Goal: Transaction & Acquisition: Purchase product/service

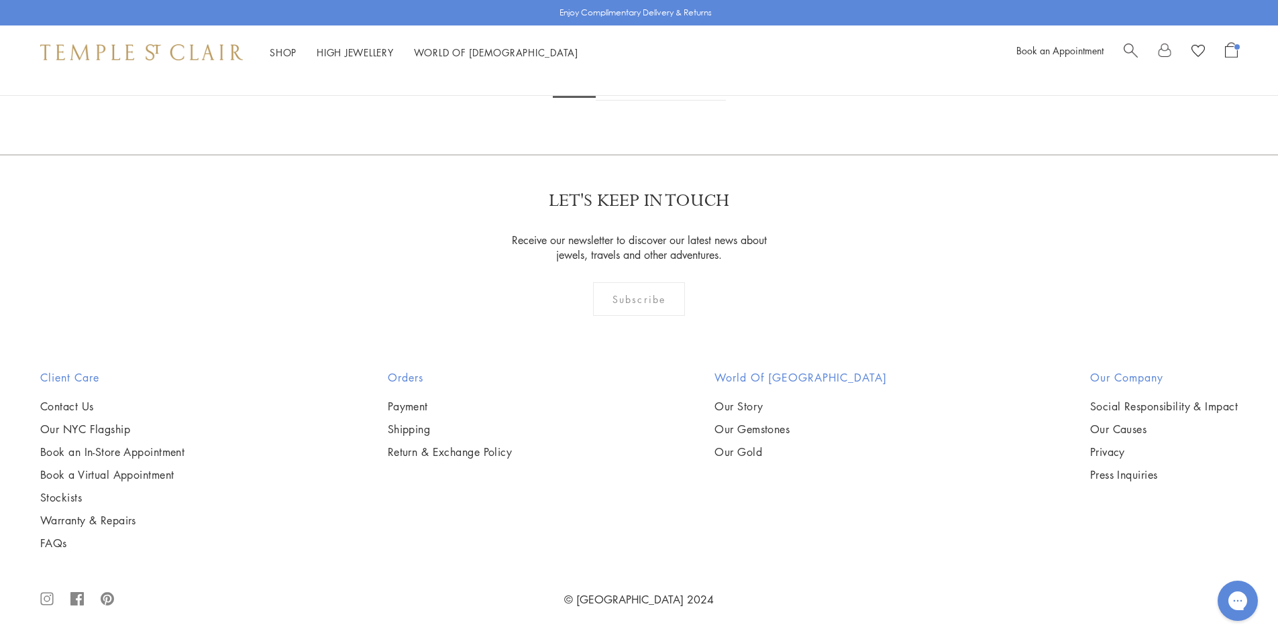
click at [1132, 49] on span "Search" at bounding box center [1130, 49] width 14 height 14
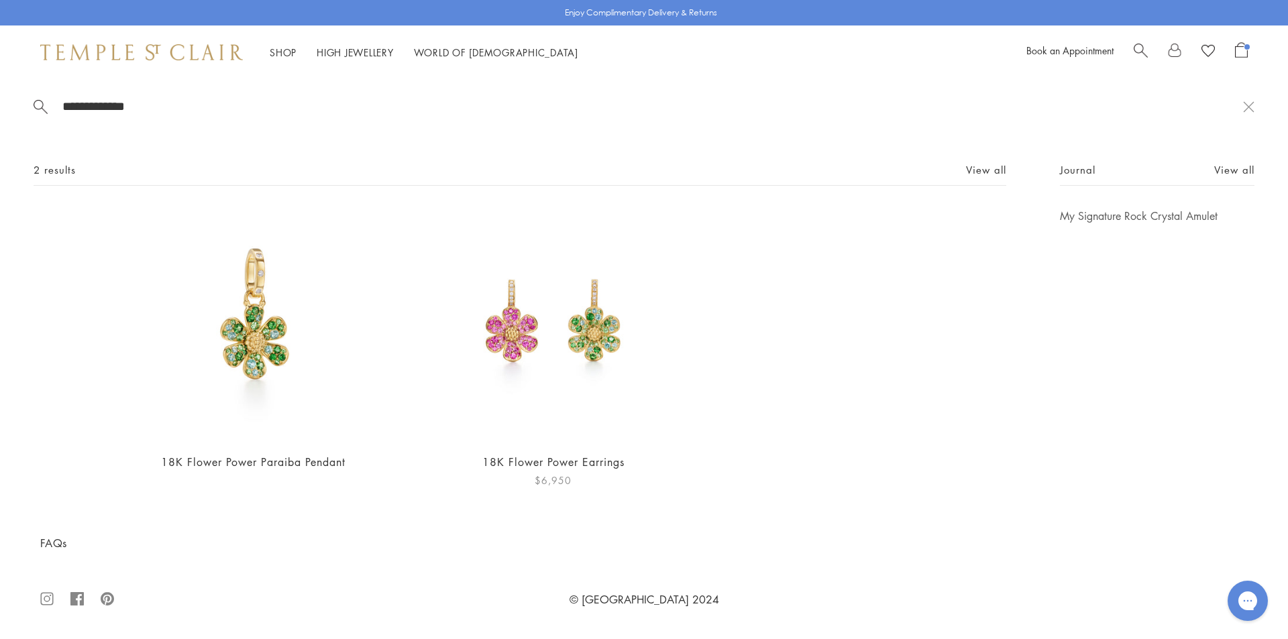
type input "**********"
click at [553, 305] on img at bounding box center [553, 325] width 233 height 233
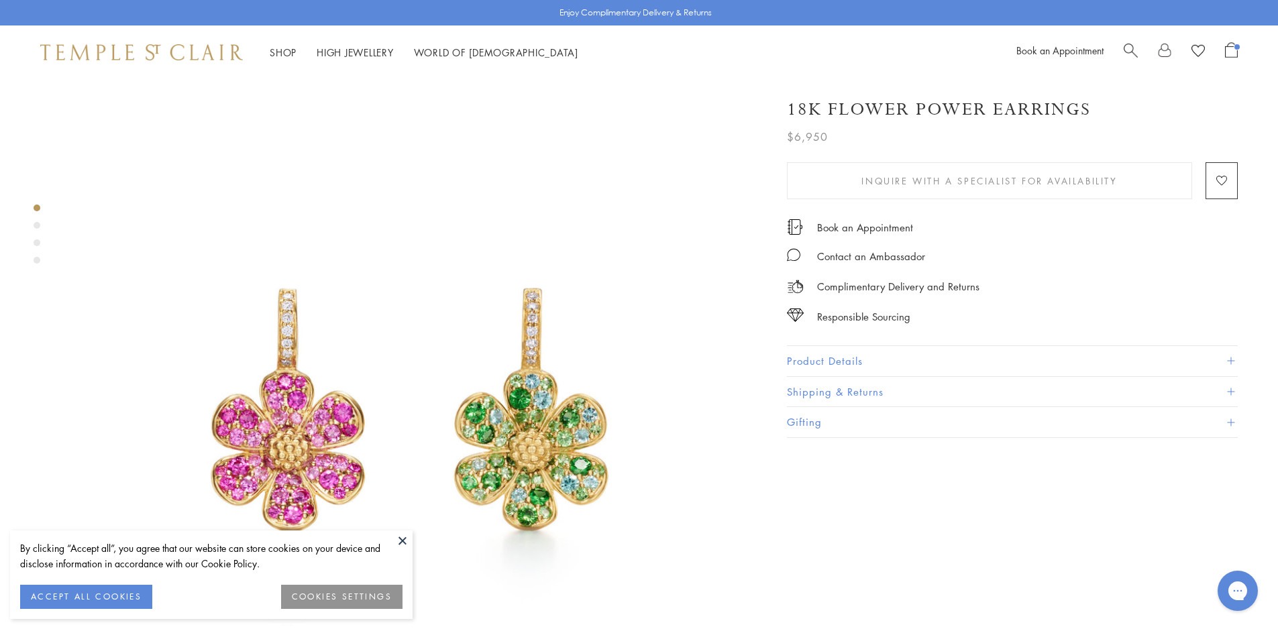
click at [826, 364] on button "Product Details" at bounding box center [1012, 361] width 451 height 30
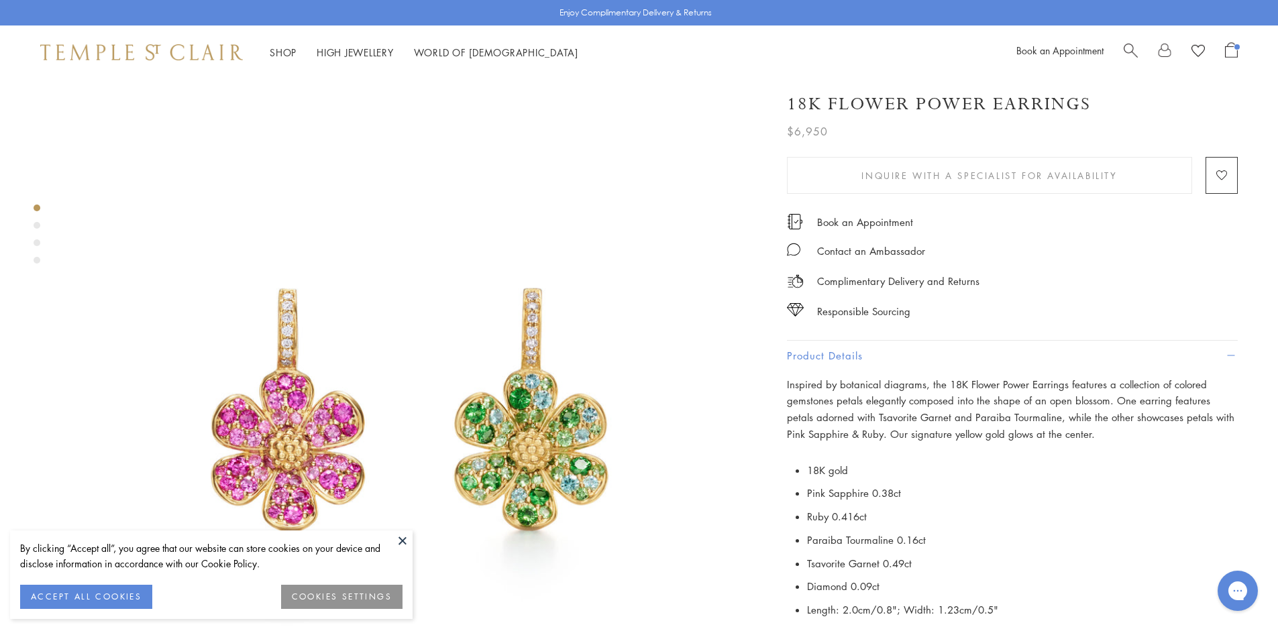
scroll to position [201, 0]
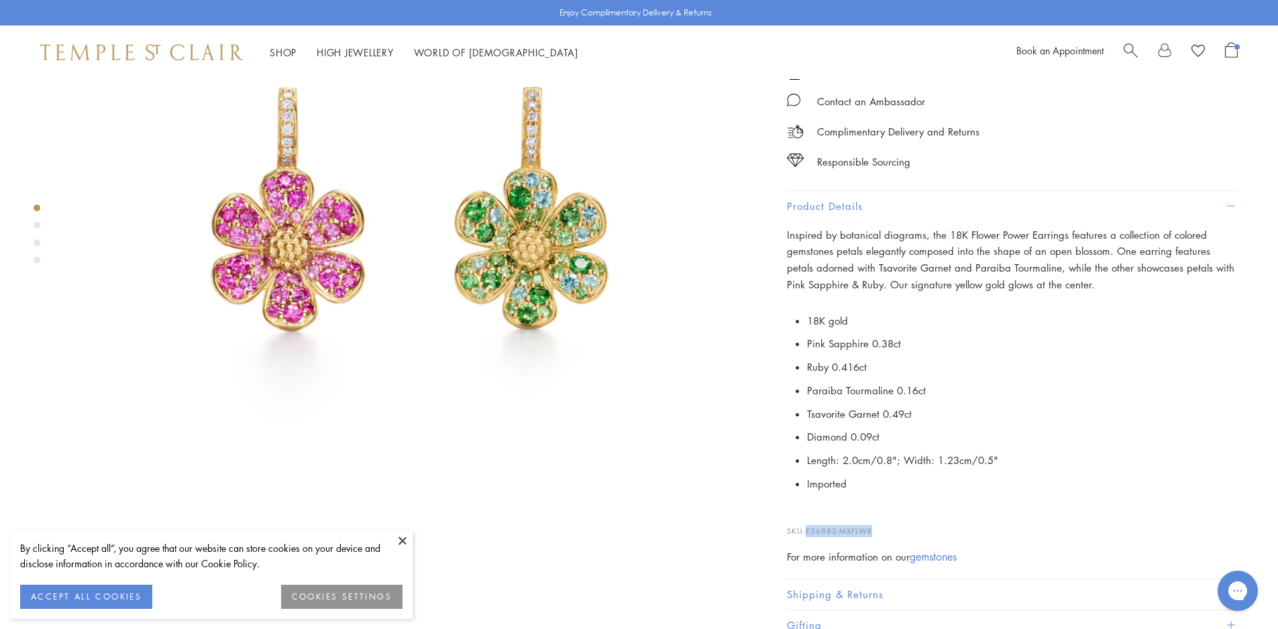
drag, startPoint x: 877, startPoint y: 523, endPoint x: 841, endPoint y: 491, distance: 48.5
click at [807, 525] on p "SKU: E36882-MXFLWR" at bounding box center [1012, 524] width 451 height 25
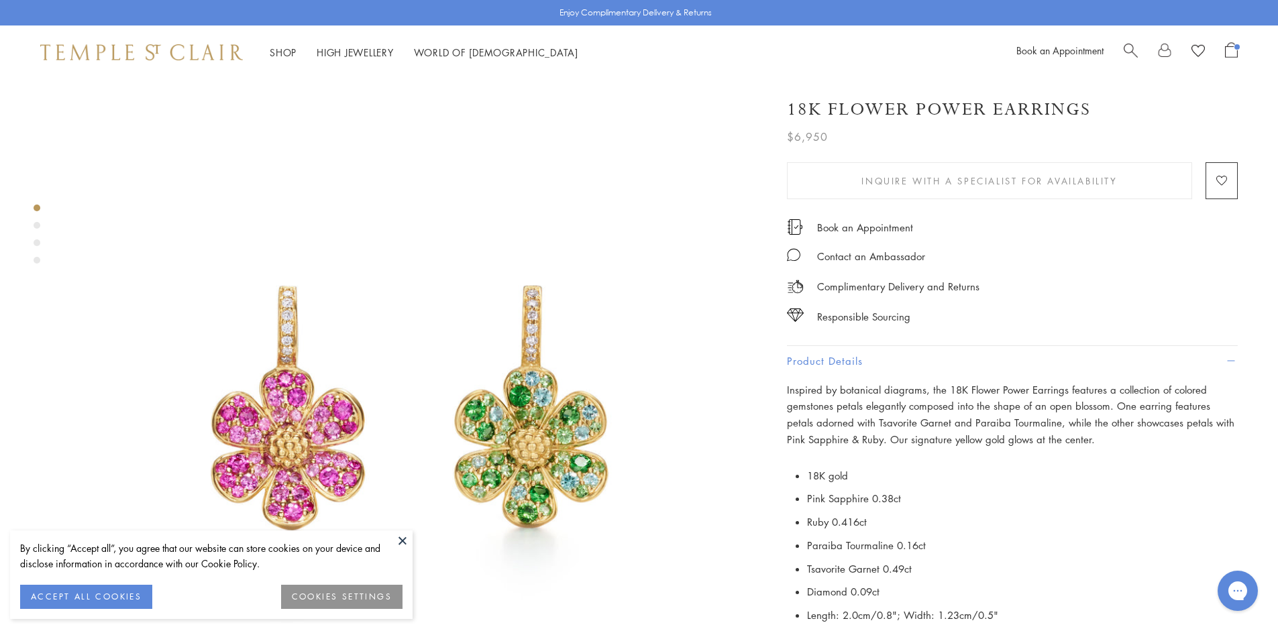
scroll to position [0, 0]
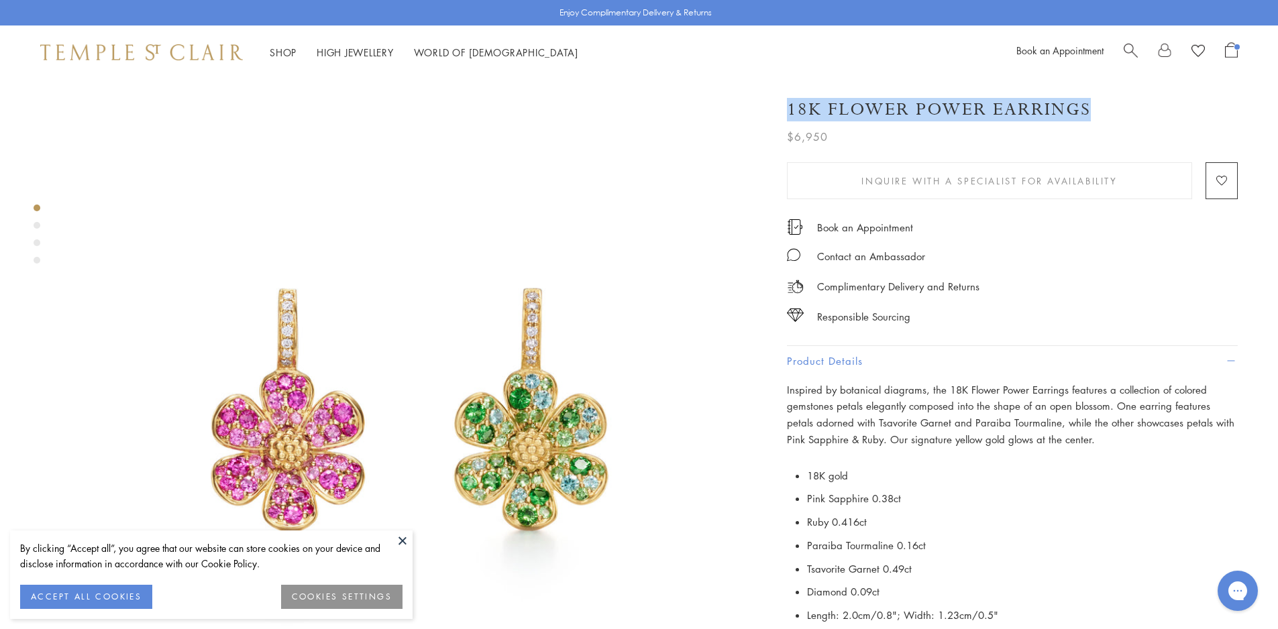
drag, startPoint x: 1099, startPoint y: 111, endPoint x: 1111, endPoint y: 109, distance: 12.9
click at [1111, 109] on div "18K Flower Power Earrings" at bounding box center [1012, 109] width 451 height 23
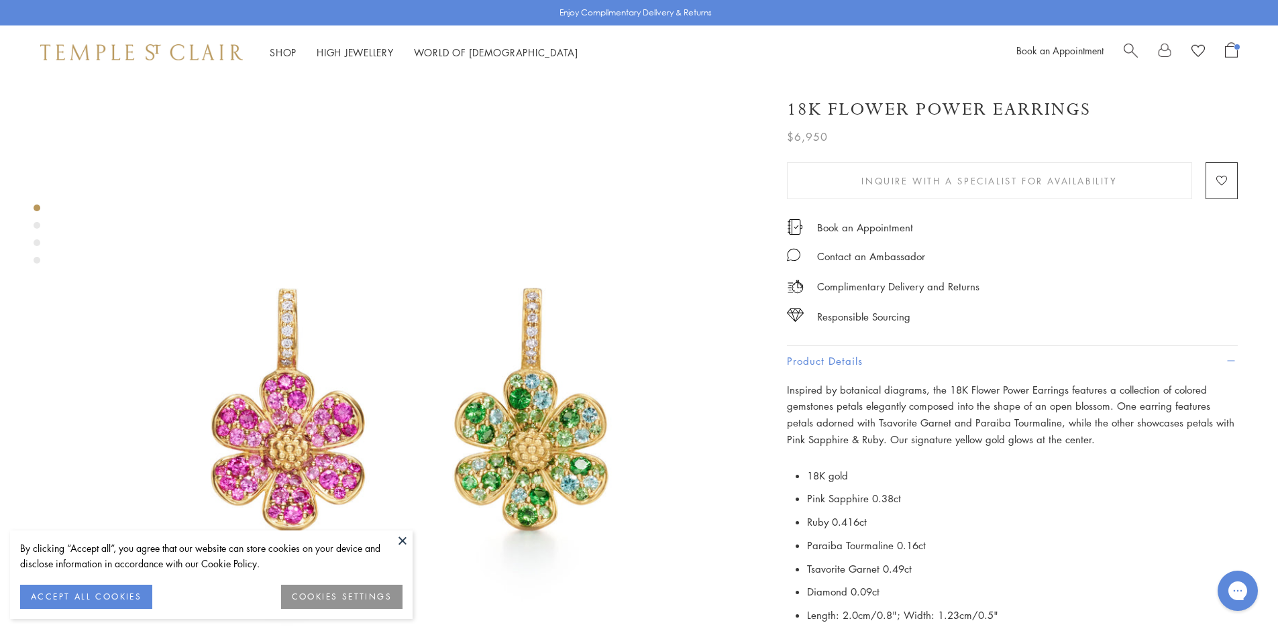
copy h1 "18K Flower Power Earrings"
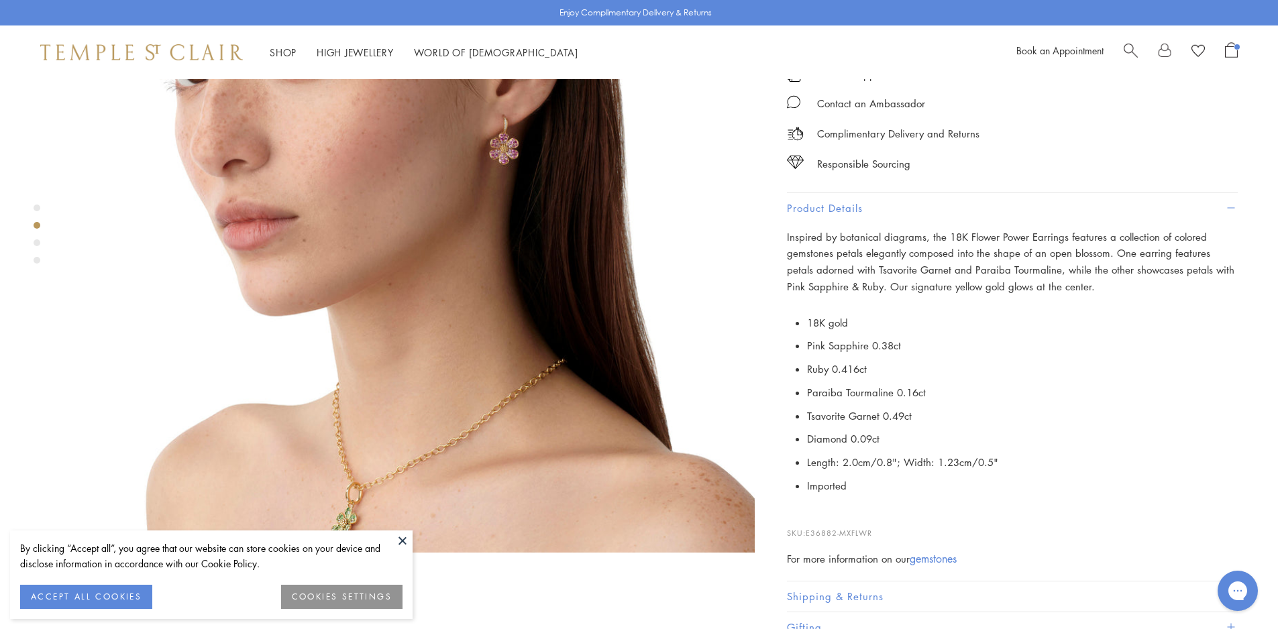
scroll to position [738, 0]
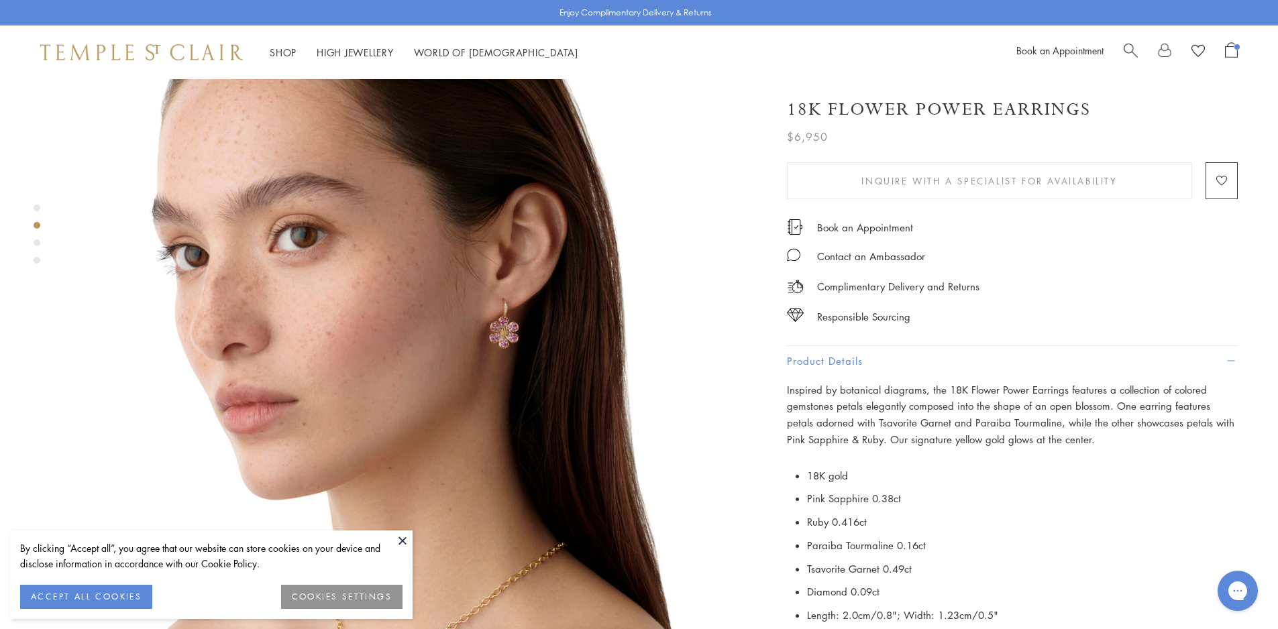
click at [395, 533] on button at bounding box center [402, 541] width 20 height 20
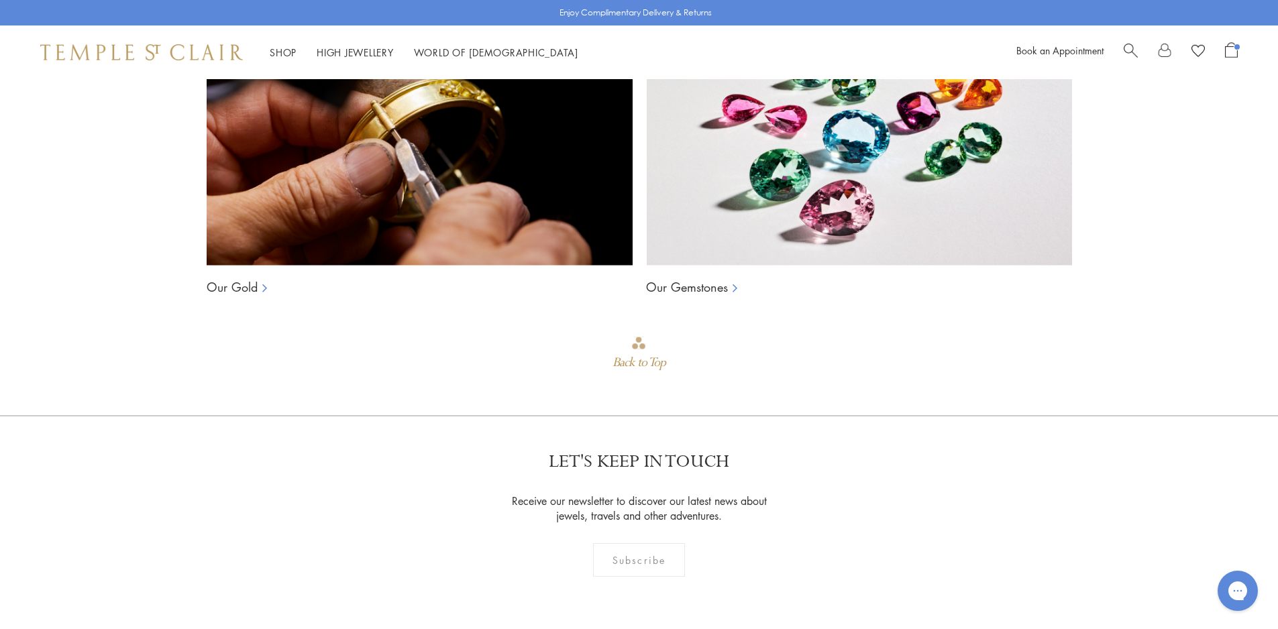
scroll to position [3163, 0]
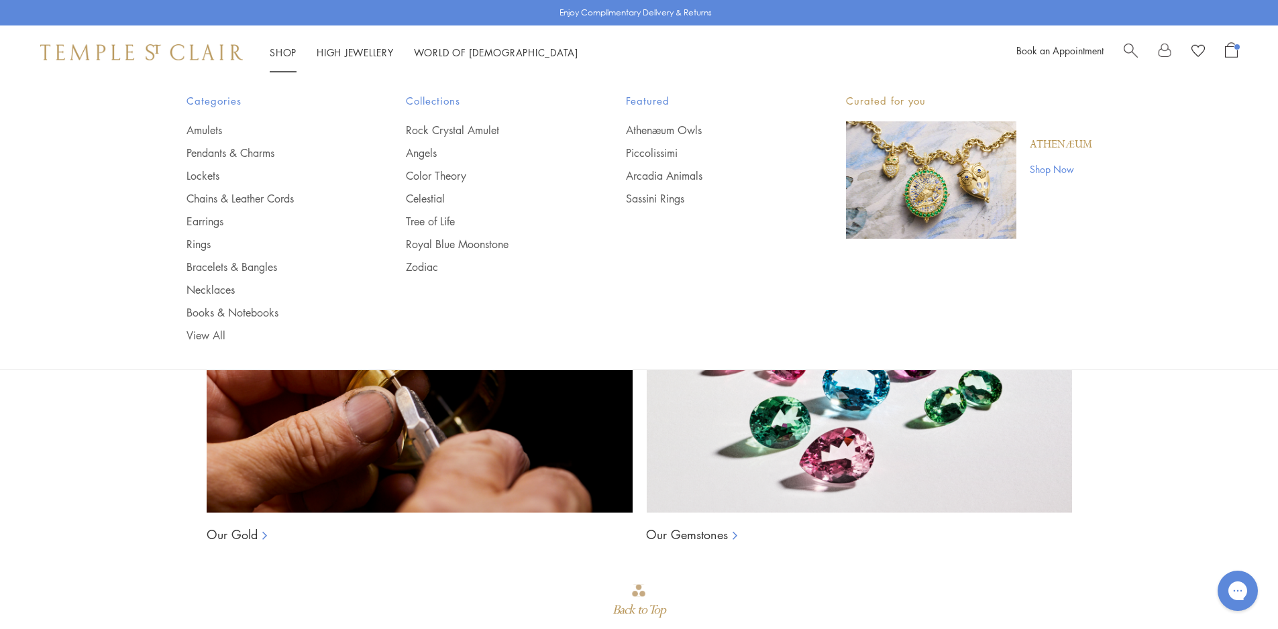
click at [183, 60] on img at bounding box center [141, 52] width 203 height 16
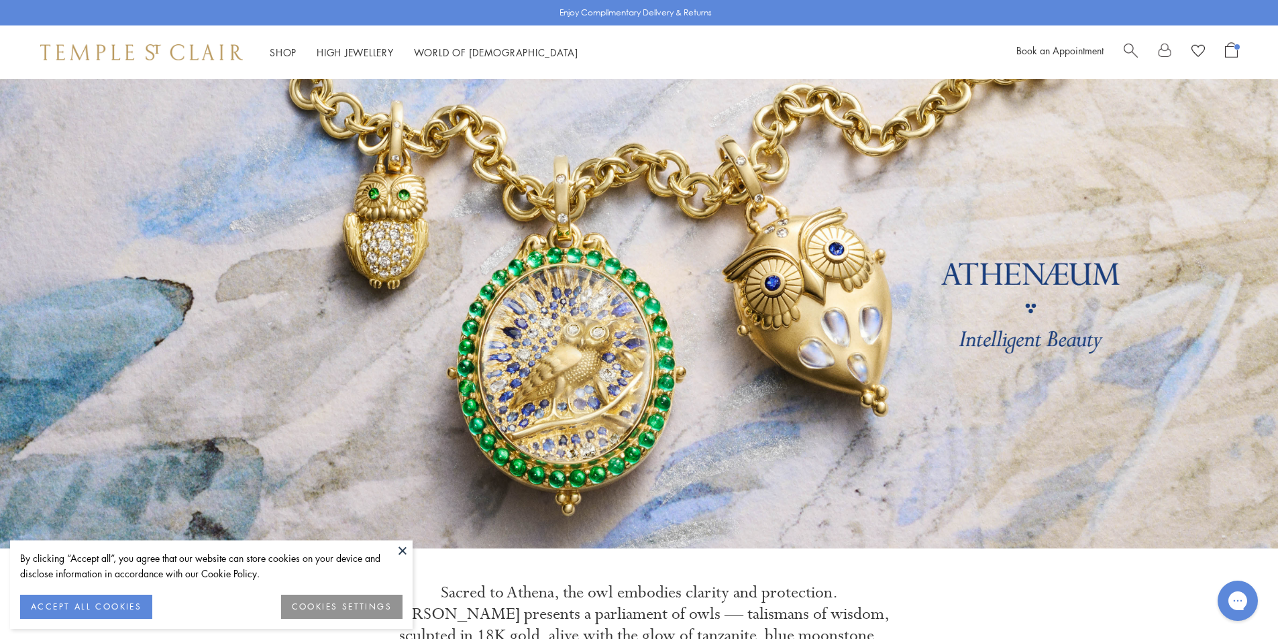
click at [404, 543] on button at bounding box center [402, 551] width 20 height 20
